Goal: Navigation & Orientation: Find specific page/section

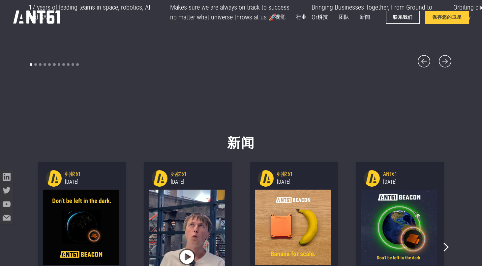
scroll to position [3146, 0]
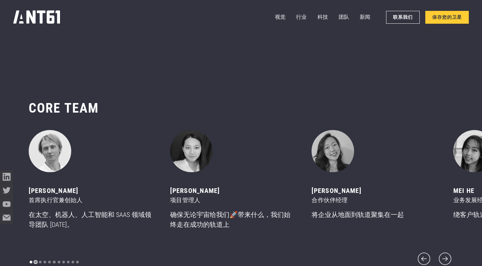
click at [35, 261] on div "显示幻灯片 2，共 11 张" at bounding box center [35, 262] width 3 height 3
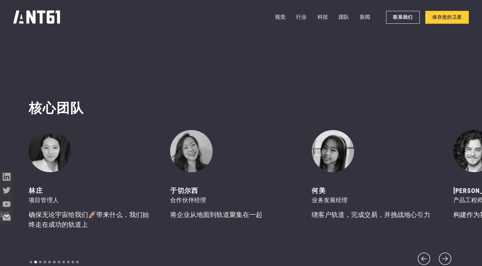
click at [38, 262] on div "旋转 木马" at bounding box center [54, 262] width 51 height 9
click at [41, 262] on div "显示幻灯片 3，共 11 张" at bounding box center [40, 262] width 3 height 3
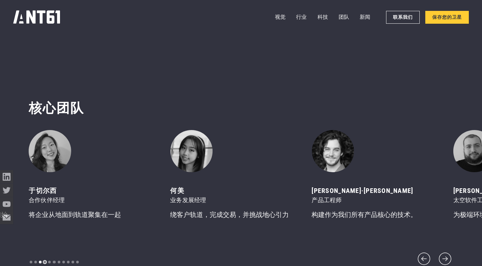
click at [44, 262] on div "显示幻灯片 4，共 11 张" at bounding box center [45, 262] width 3 height 3
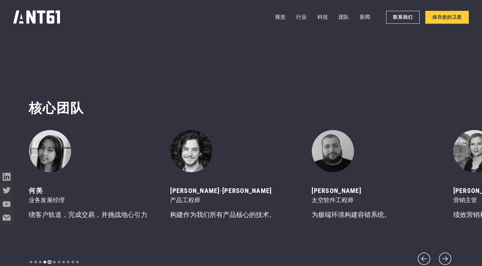
click at [49, 262] on div "显示幻灯片 5，共 11 张" at bounding box center [49, 262] width 3 height 3
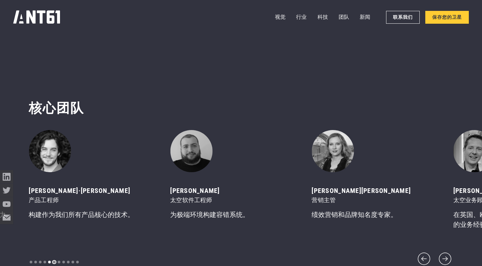
click at [55, 262] on div "显示幻灯片 6，共 11 张" at bounding box center [54, 262] width 3 height 3
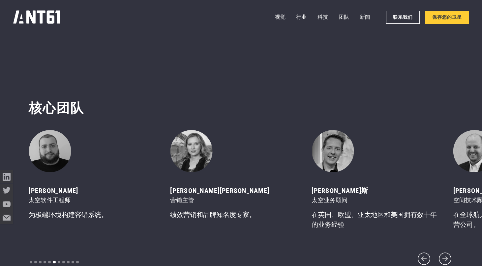
click at [57, 262] on div "旋转 木马" at bounding box center [54, 262] width 51 height 9
click at [59, 263] on div "显示幻灯片 7，共 11 张" at bounding box center [59, 262] width 3 height 3
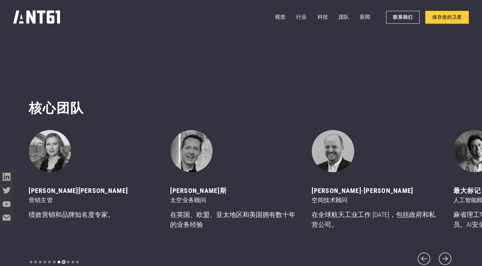
click at [63, 263] on div "显示幻灯片 8，共 11 张" at bounding box center [63, 262] width 3 height 3
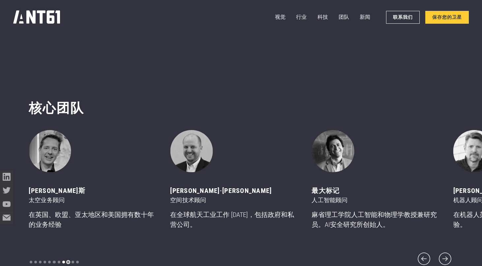
click at [68, 263] on div "显示幻灯片 9，共 11 张" at bounding box center [68, 262] width 3 height 3
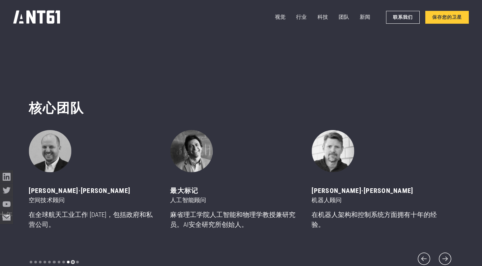
click at [73, 263] on div "显示幻灯片 10，共 11 张" at bounding box center [73, 262] width 3 height 3
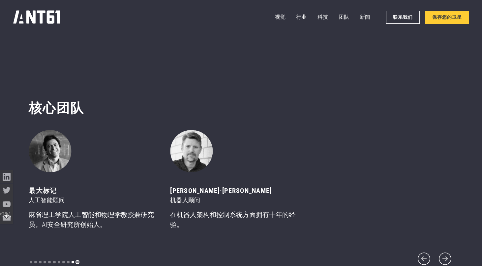
click at [76, 263] on div "显示幻灯片 11，共 11 张" at bounding box center [77, 262] width 3 height 3
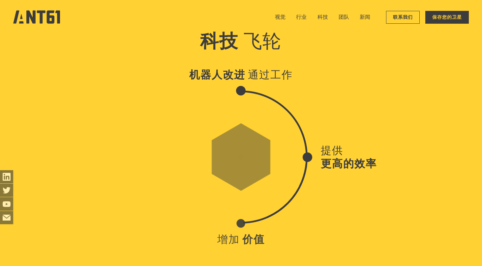
scroll to position [2314, 0]
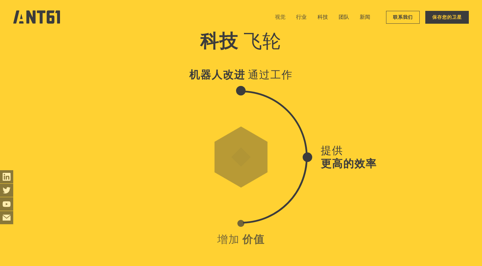
click at [280, 20] on link "视觉" at bounding box center [280, 17] width 11 height 13
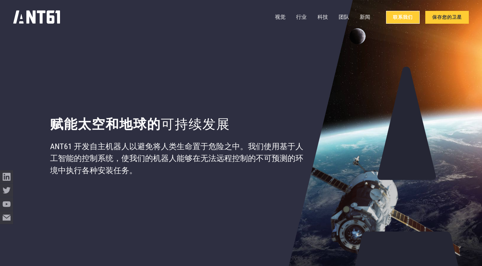
click at [397, 15] on link "联系我们" at bounding box center [403, 17] width 34 height 13
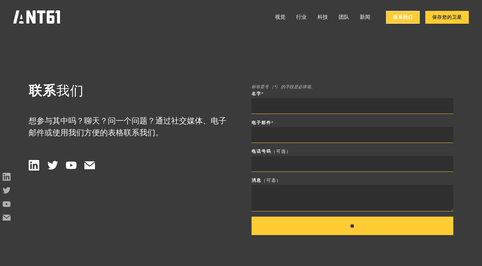
scroll to position [3694, 0]
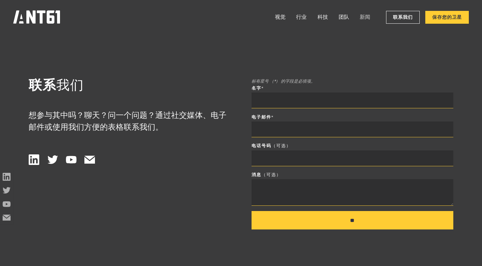
click at [361, 17] on link "新闻" at bounding box center [365, 17] width 11 height 13
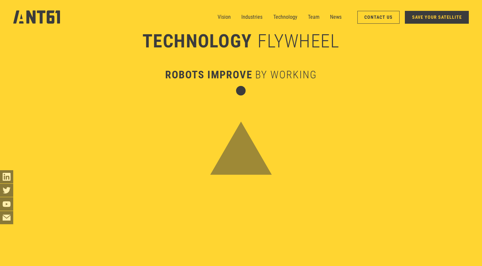
scroll to position [1553, 0]
